Goal: Information Seeking & Learning: Understand process/instructions

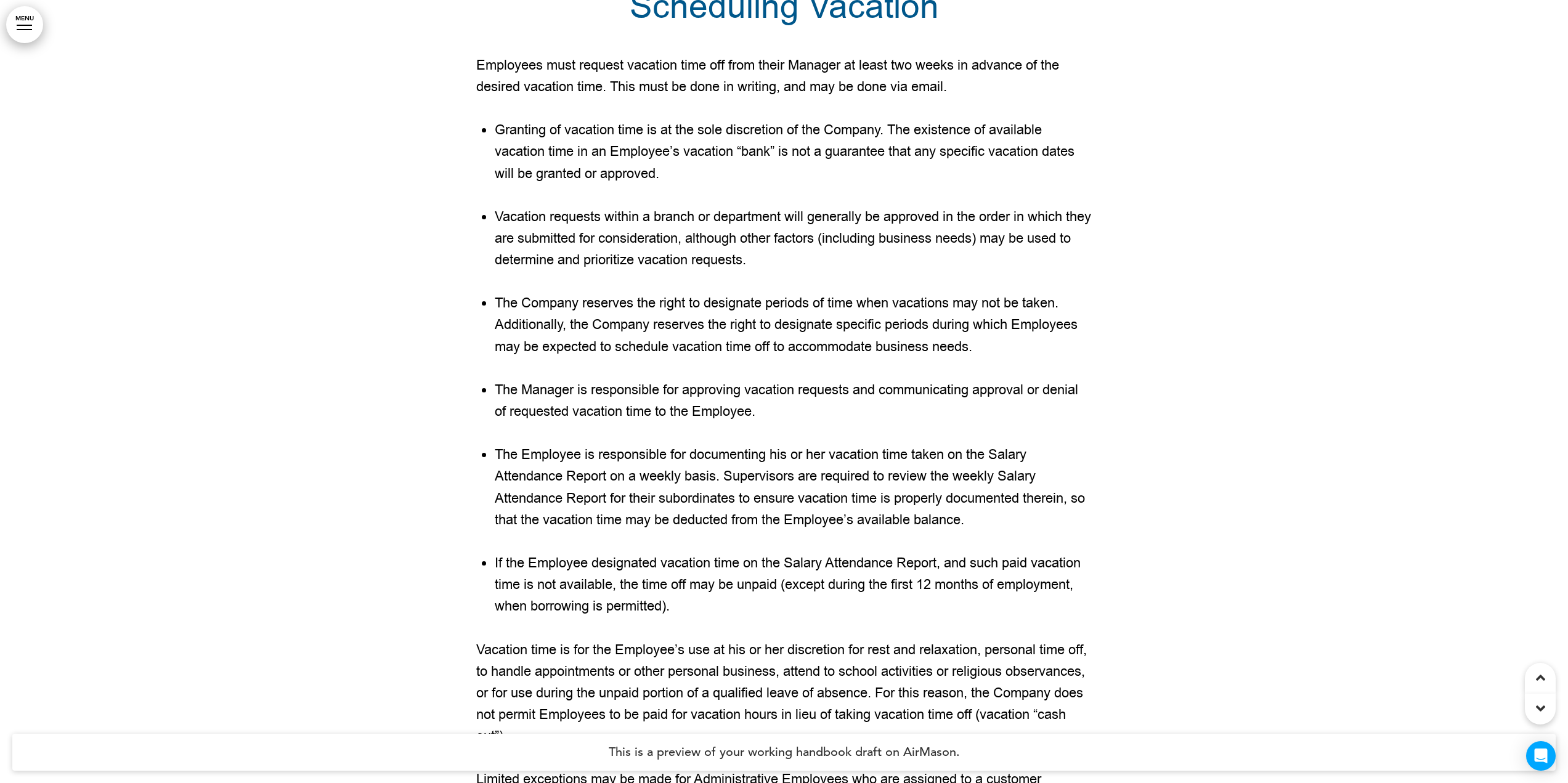
scroll to position [107570, 0]
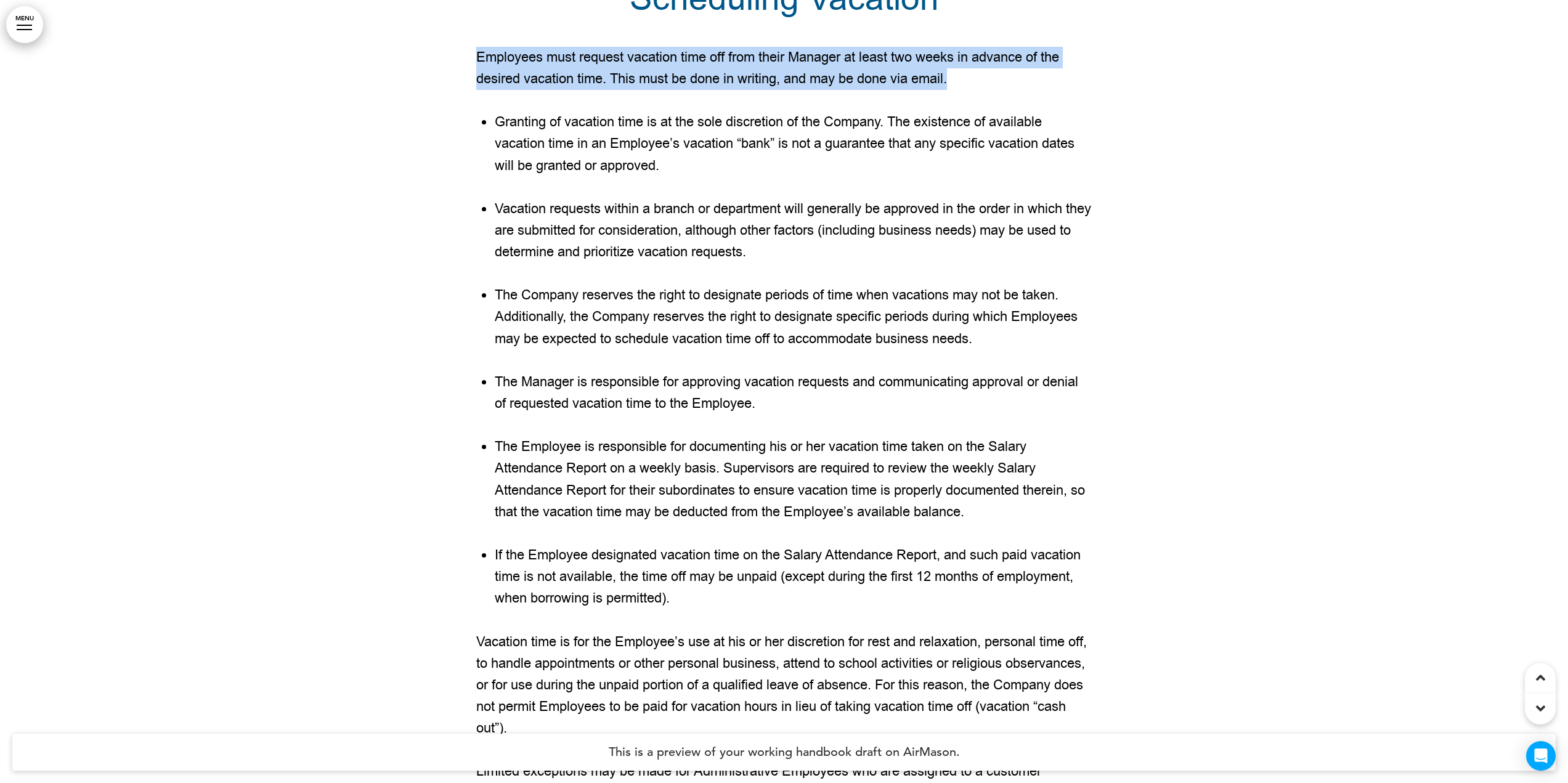
drag, startPoint x: 478, startPoint y: 260, endPoint x: 981, endPoint y: 290, distance: 503.9
click at [981, 90] on p "Employees must request vacation time off from their Manager at least two weeks …" at bounding box center [784, 68] width 616 height 43
copy p "Employees must request vacation time off from their Manager at least two weeks …"
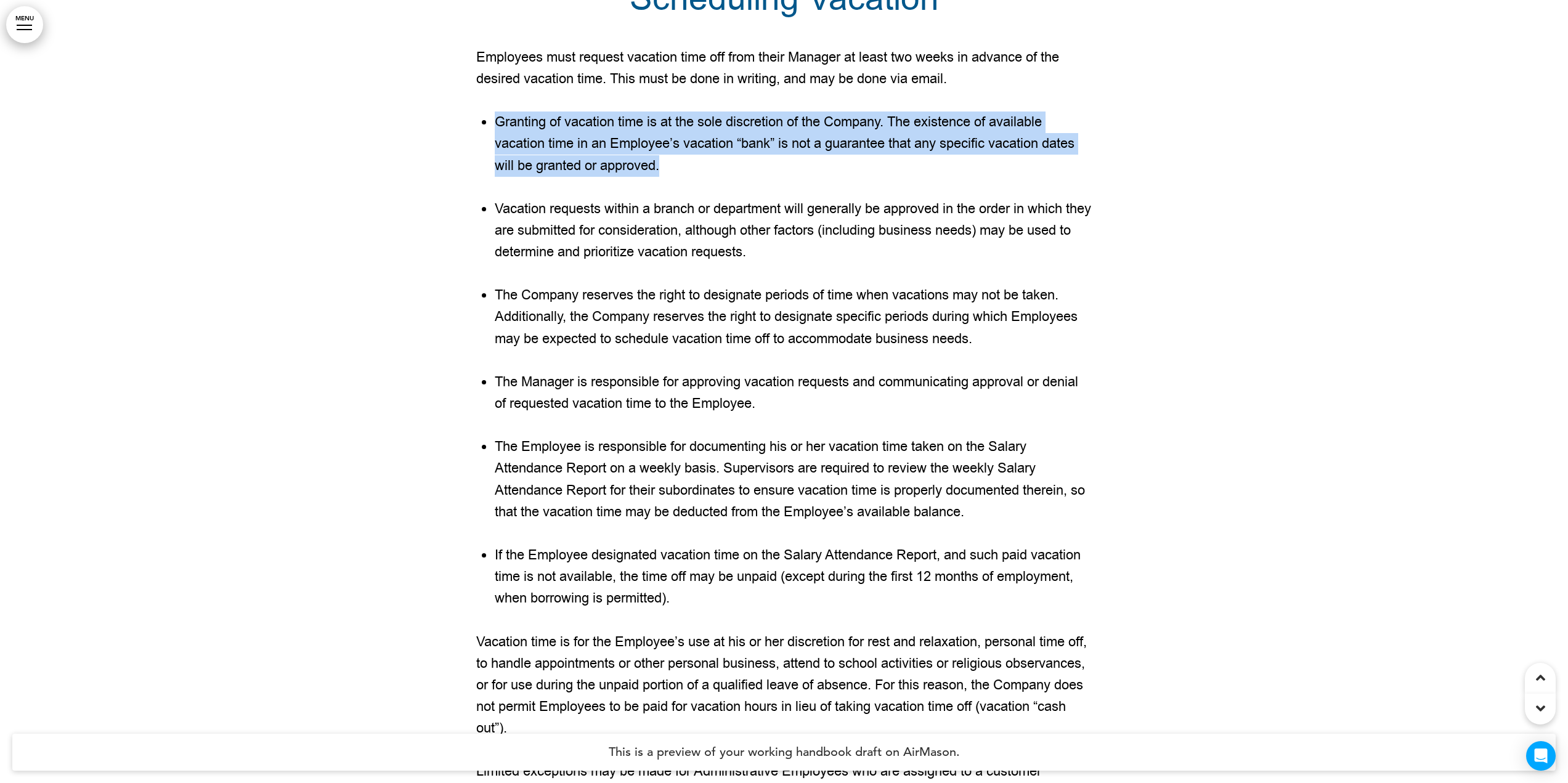
drag, startPoint x: 498, startPoint y: 328, endPoint x: 661, endPoint y: 375, distance: 169.6
click at [661, 177] on li "Granting of vacation time is at the sole discretion of the Company. The existen…" at bounding box center [794, 144] width 598 height 65
copy li "Granting of vacation time is at the sole discretion of the Company. The existen…"
click at [661, 177] on li "Granting of vacation time is at the sole discretion of the Company. The existen…" at bounding box center [794, 144] width 598 height 65
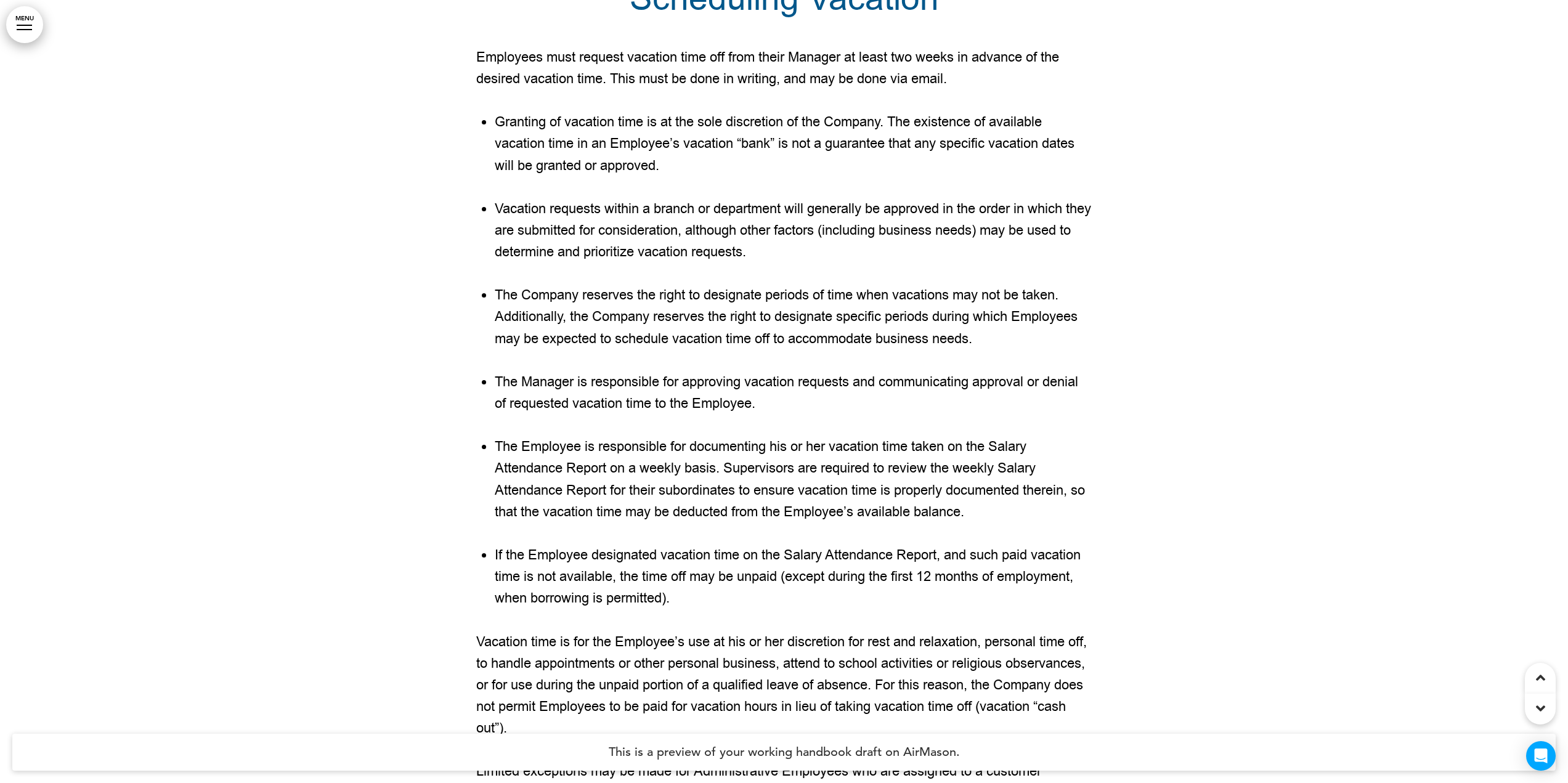
click at [643, 263] on li "Vacation requests within a branch or department will generally be approved in t…" at bounding box center [794, 230] width 598 height 65
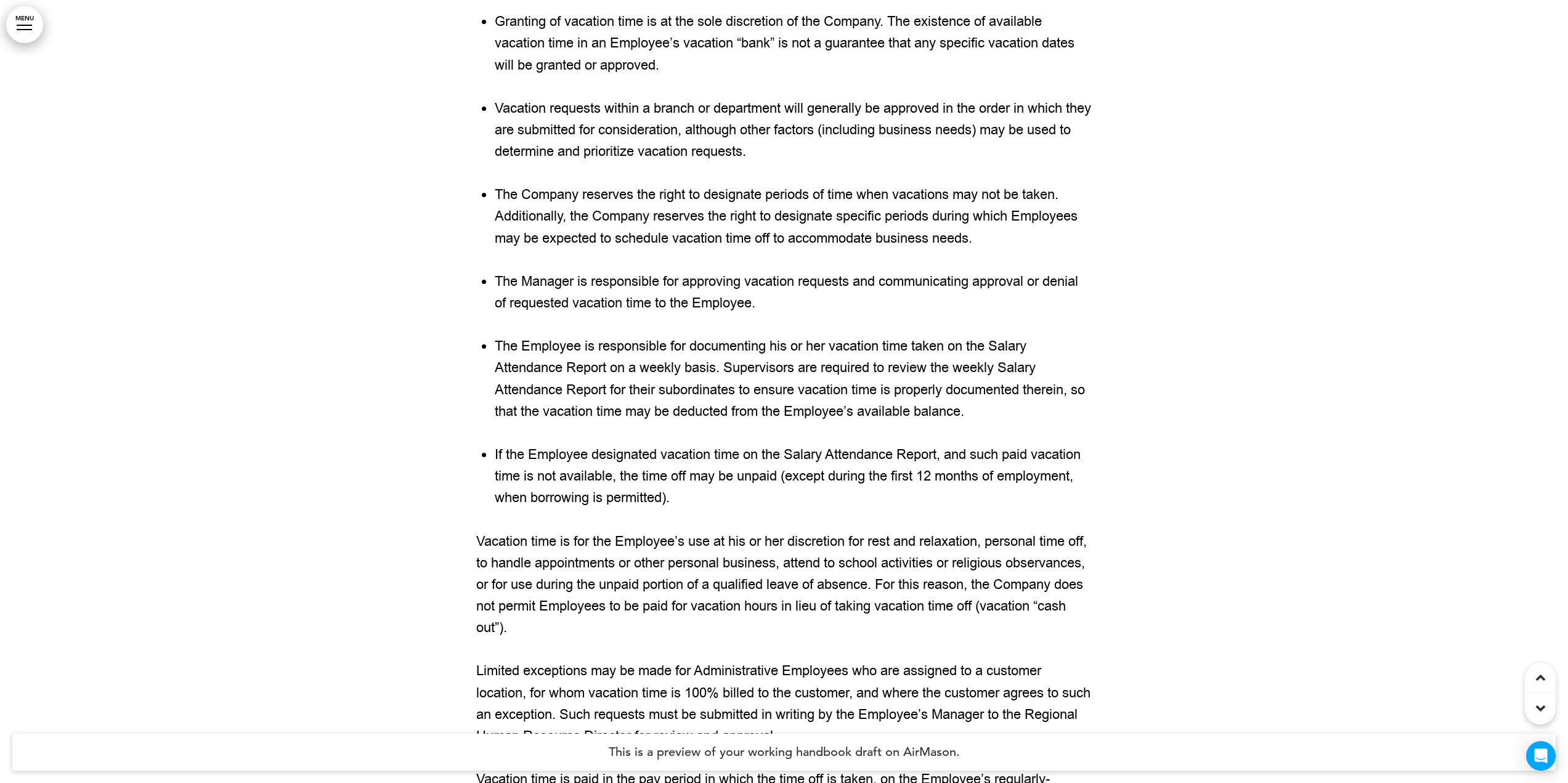
scroll to position [107693, 0]
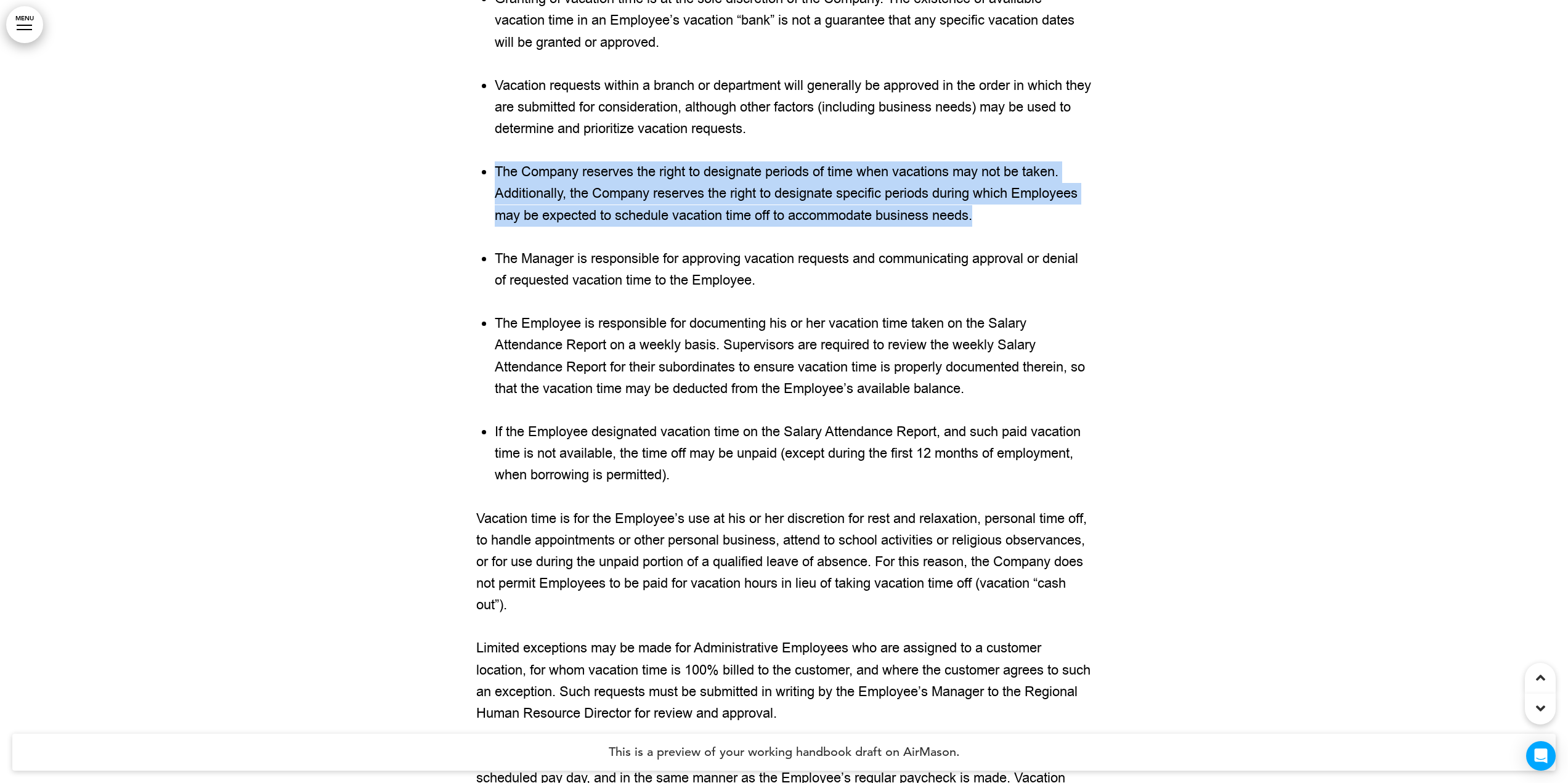
drag, startPoint x: 497, startPoint y: 376, endPoint x: 979, endPoint y: 428, distance: 484.8
click at [979, 227] on li "The Company reserves the right to designate periods of time when vacations may …" at bounding box center [794, 194] width 598 height 65
copy li "The Company reserves the right to designate periods of time when vacations may …"
click at [979, 227] on li "The Company reserves the right to designate periods of time when vacations may …" at bounding box center [794, 194] width 598 height 65
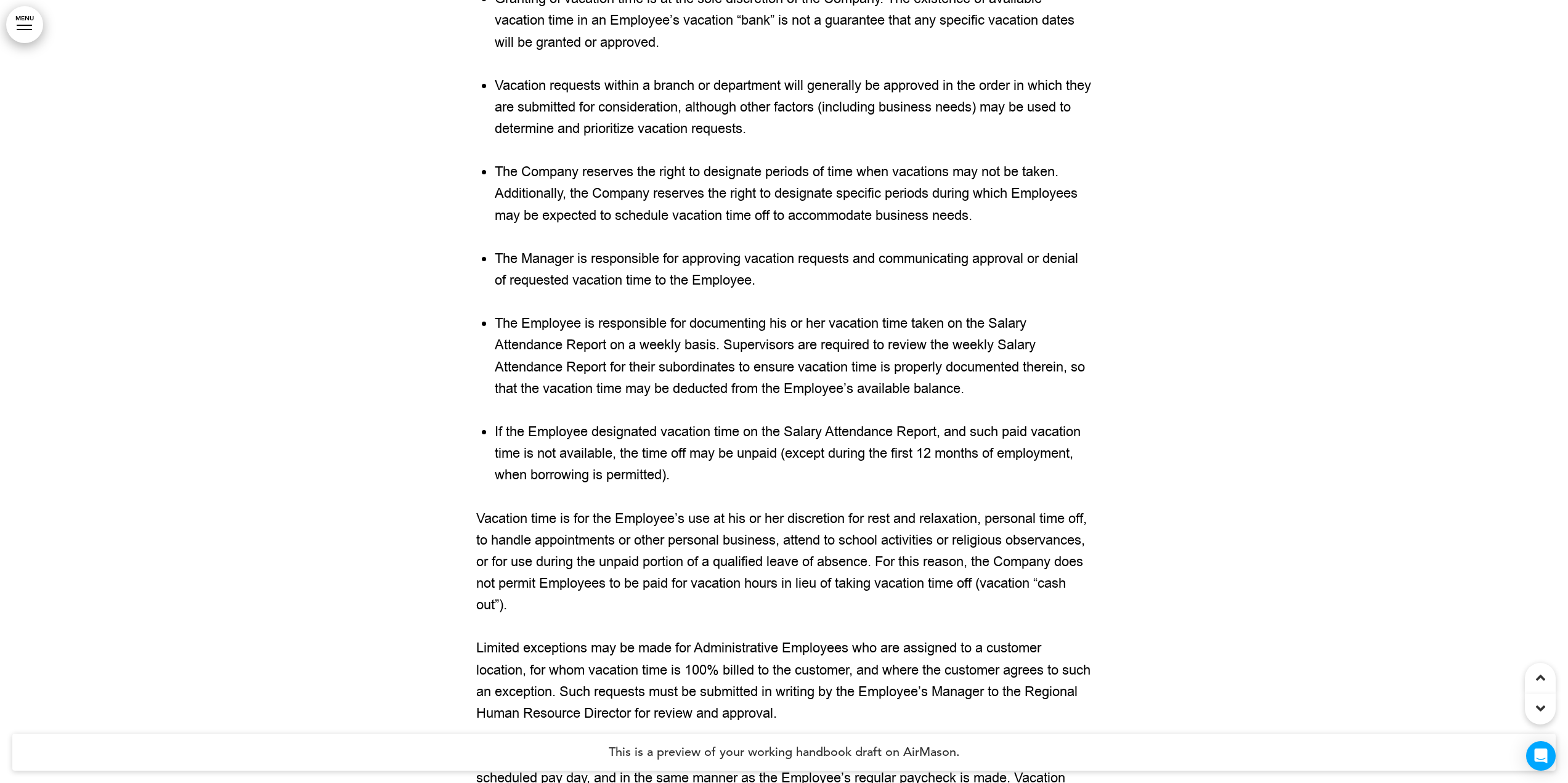
scroll to position [107754, 0]
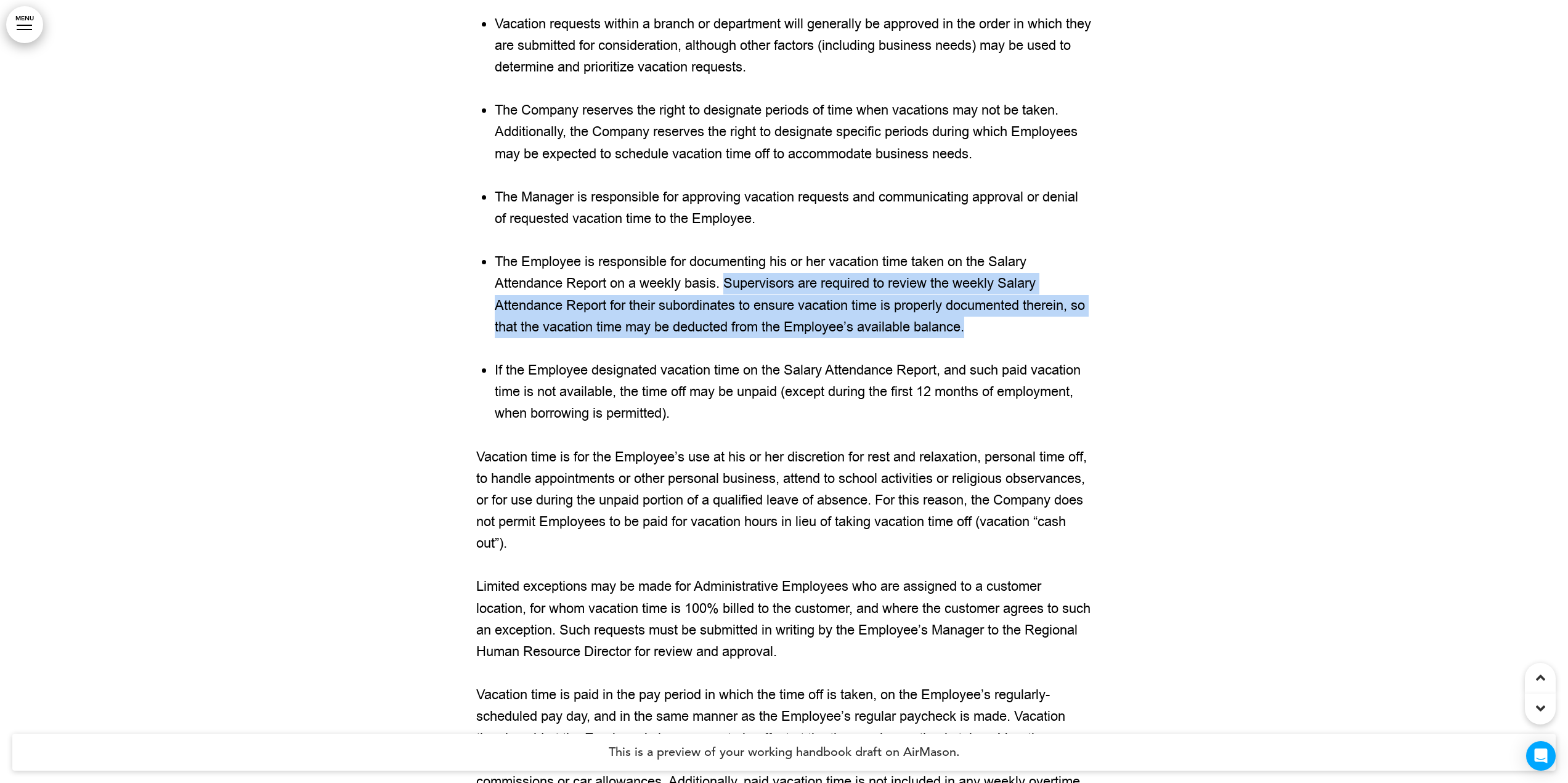
drag, startPoint x: 724, startPoint y: 492, endPoint x: 989, endPoint y: 536, distance: 268.6
click at [989, 338] on li "The Employee is responsible for documenting his or her vacation time taken on t…" at bounding box center [794, 294] width 598 height 87
copy li "Supervisors are required to review the weekly Salary Attendance Report for thei…"
click at [829, 338] on li "The Employee is responsible for documenting his or her vacation time taken on t…" at bounding box center [794, 294] width 598 height 87
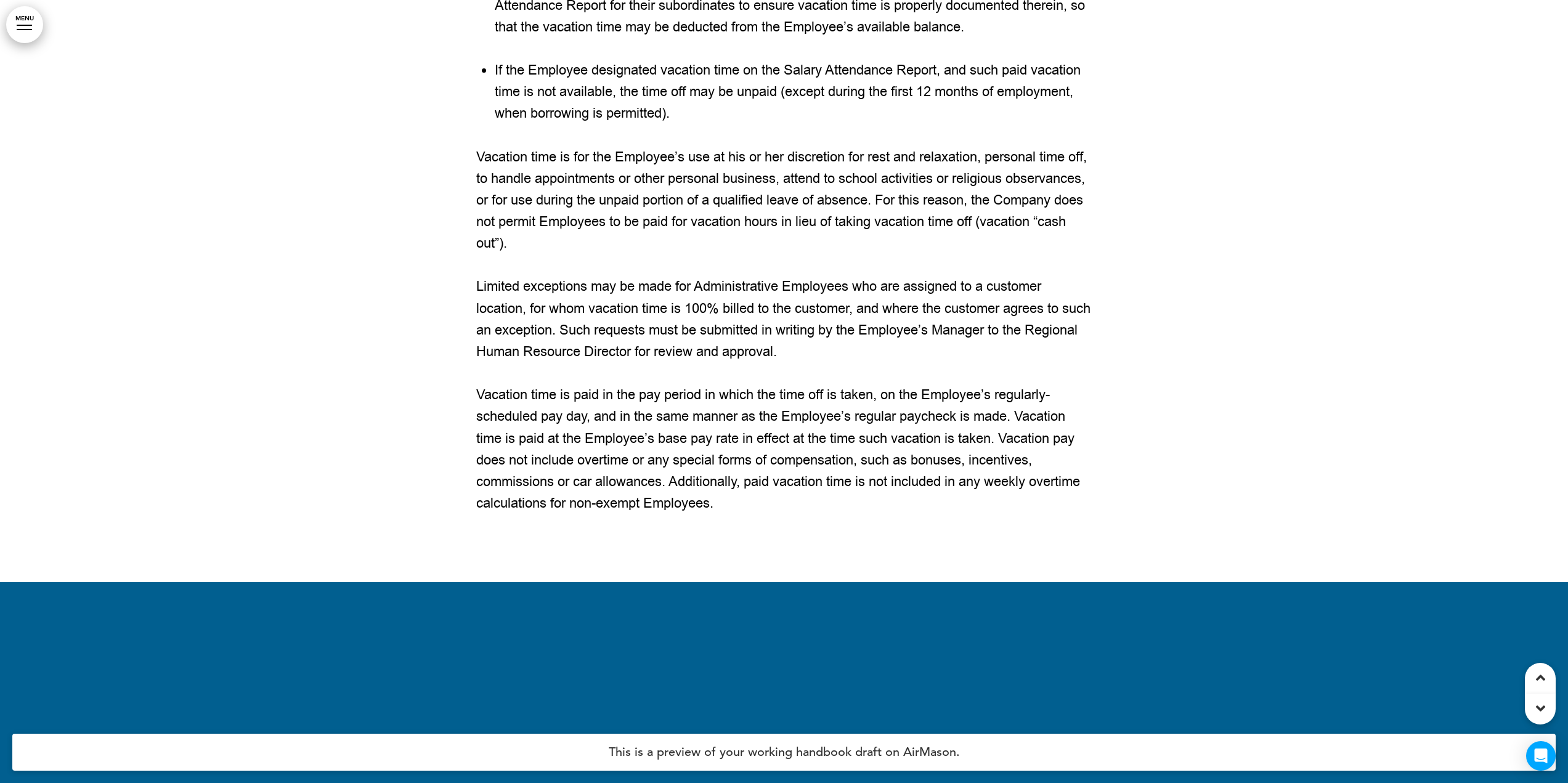
scroll to position [108063, 0]
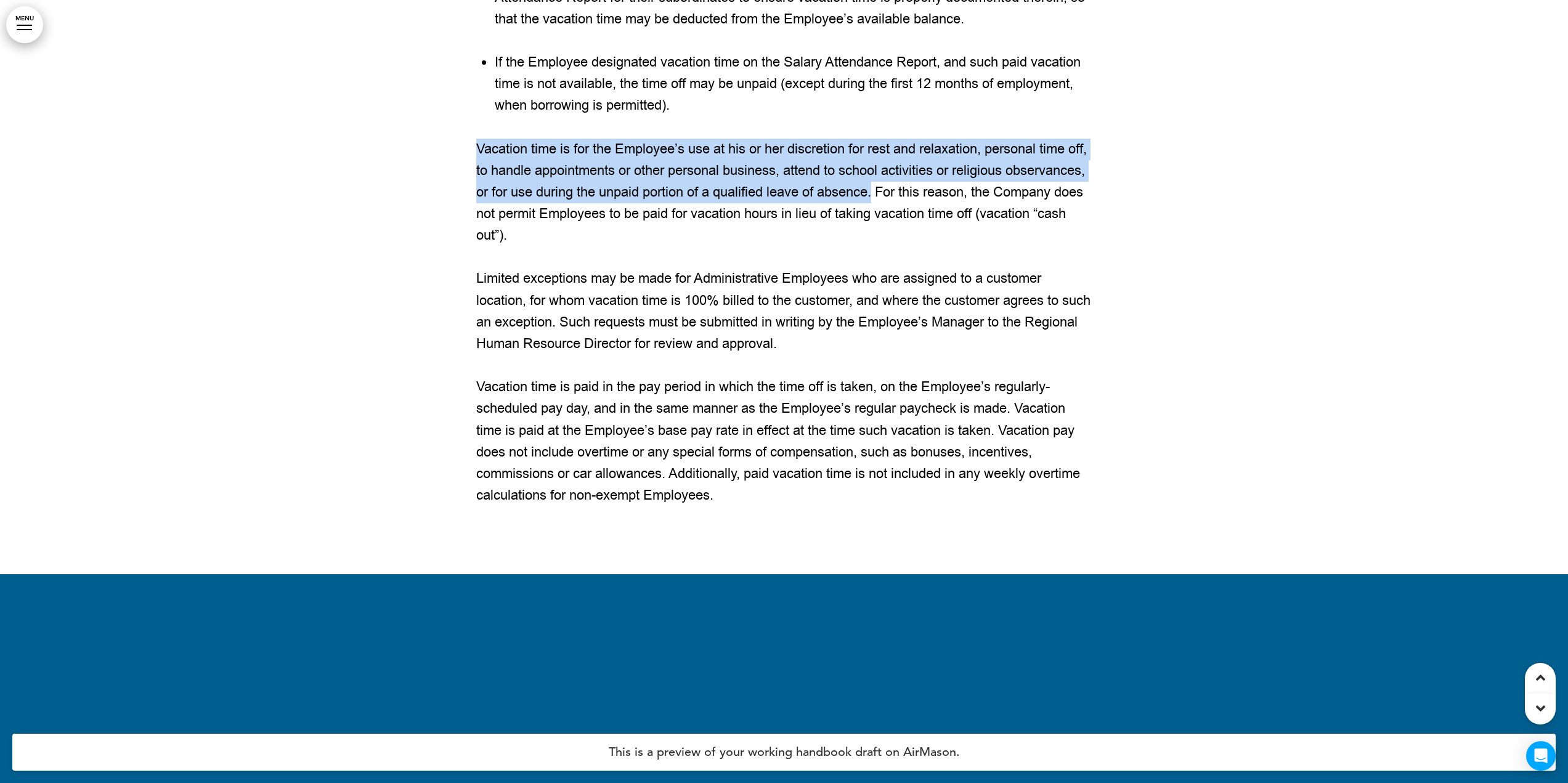
drag, startPoint x: 476, startPoint y: 354, endPoint x: 964, endPoint y: 401, distance: 490.3
click at [964, 247] on p "Vacation time is for the Employee’s use at his or her discretion for rest and r…" at bounding box center [784, 192] width 616 height 108
copy p "Vacation time is for the Employee’s use at his or her discretion for rest and r…"
click at [964, 247] on p "Vacation time is for the Employee’s use at his or her discretion for rest and r…" at bounding box center [784, 192] width 616 height 108
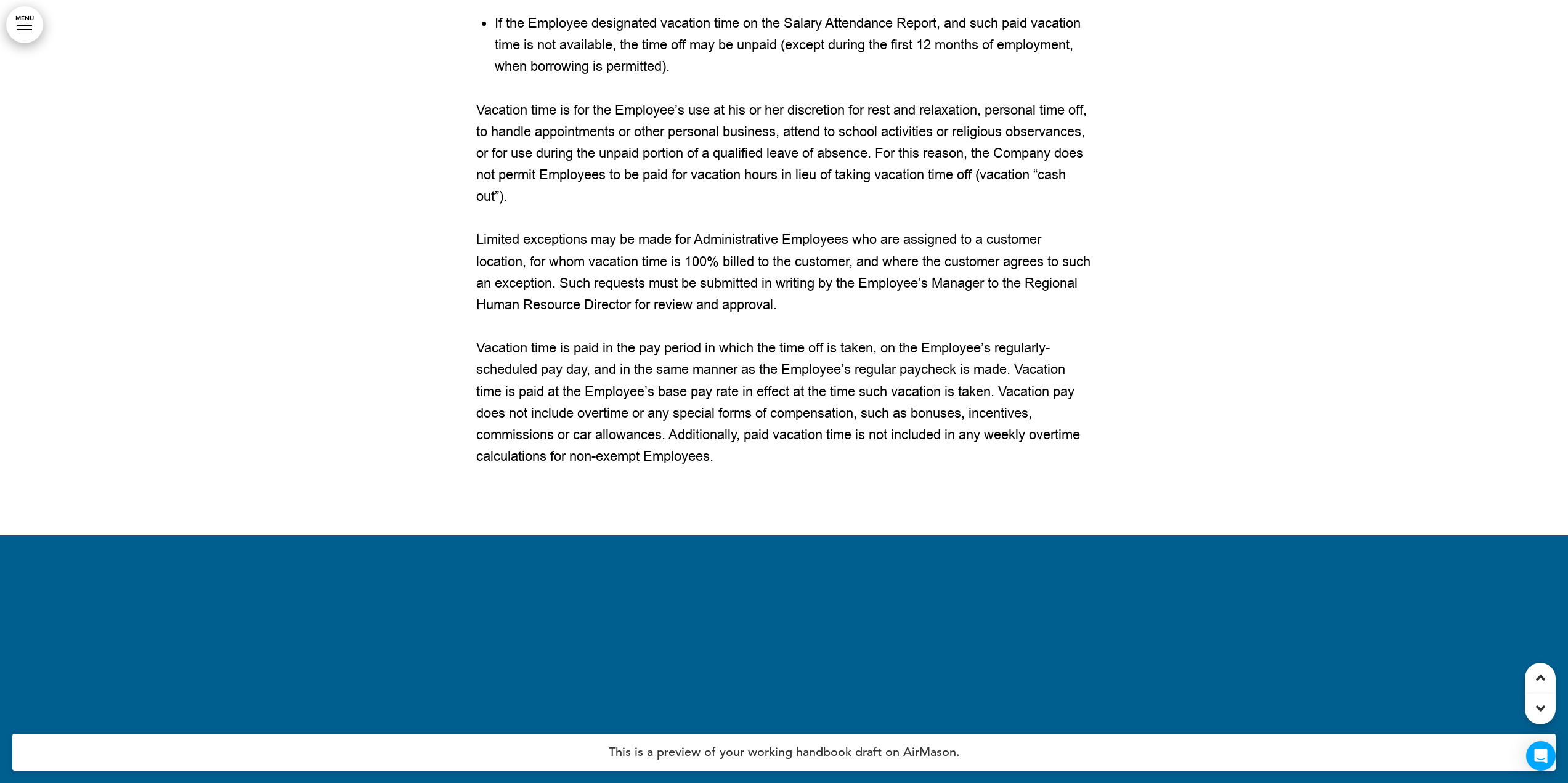
scroll to position [108248, 0]
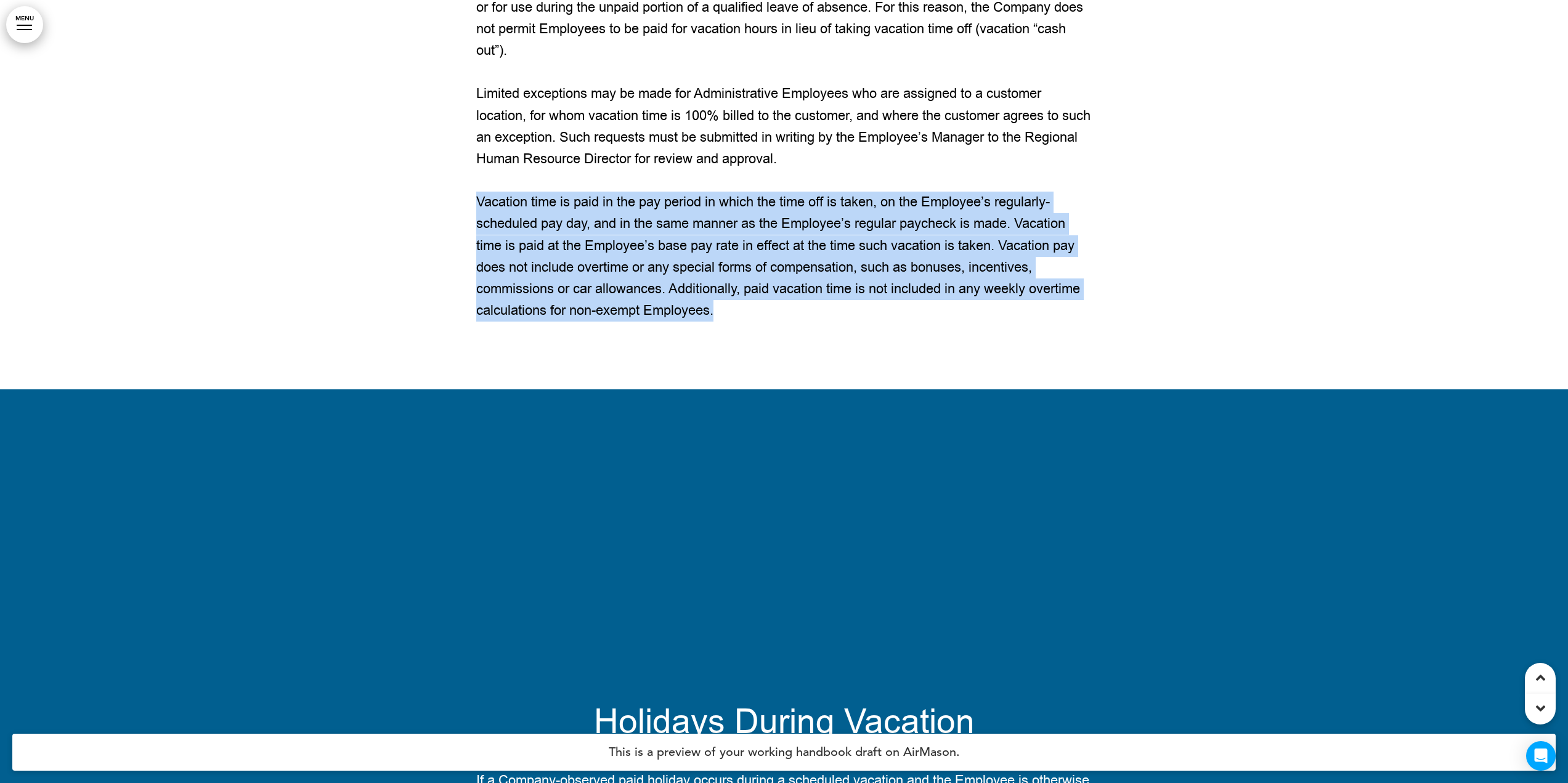
drag, startPoint x: 722, startPoint y: 522, endPoint x: 478, endPoint y: 417, distance: 265.6
click at [478, 322] on p "Vacation time is paid in the pay period in which the time off is taken, on the …" at bounding box center [784, 256] width 616 height 130
copy p "Vacation time is paid in the pay period in which the time off is taken, on the …"
